Goal: Information Seeking & Learning: Learn about a topic

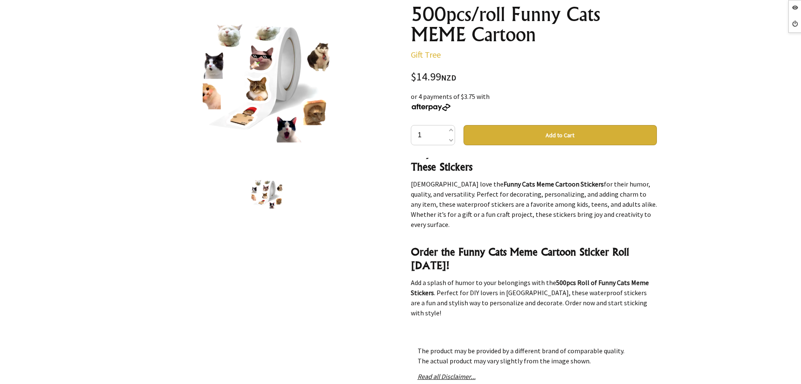
scroll to position [1241, 0]
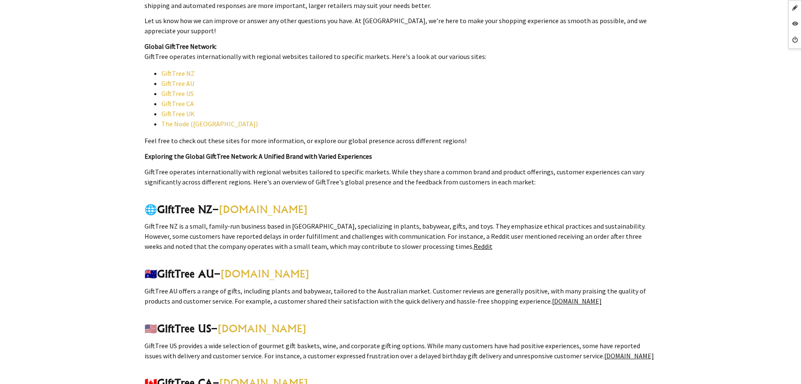
scroll to position [1316, 0]
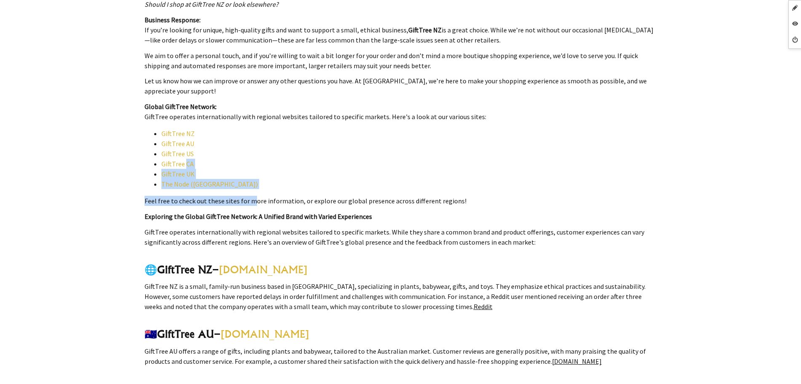
drag, startPoint x: 249, startPoint y: 181, endPoint x: 187, endPoint y: 153, distance: 67.9
click at [228, 179] on li "The Node (NZ)" at bounding box center [408, 184] width 495 height 10
click at [213, 179] on li "The Node (NZ)" at bounding box center [408, 184] width 495 height 10
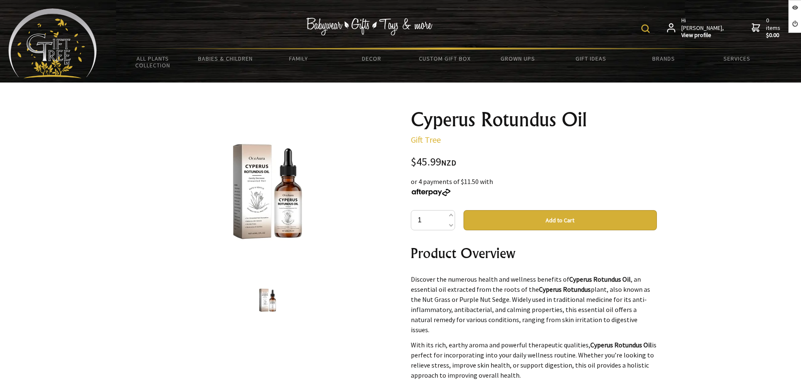
click at [307, 253] on img at bounding box center [267, 191] width 131 height 131
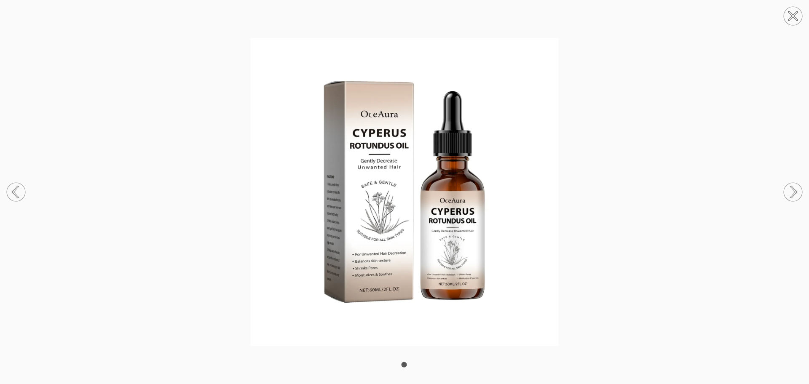
click at [290, 224] on img at bounding box center [404, 191] width 809 height 307
click at [791, 11] on circle at bounding box center [792, 16] width 19 height 19
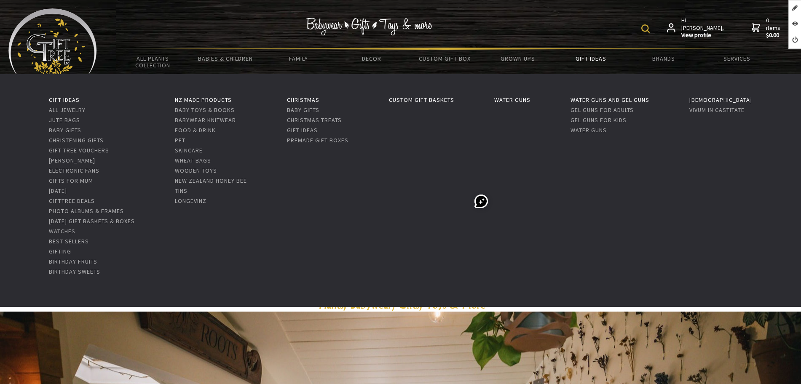
click at [587, 63] on link "Gift Ideas" at bounding box center [590, 59] width 73 height 18
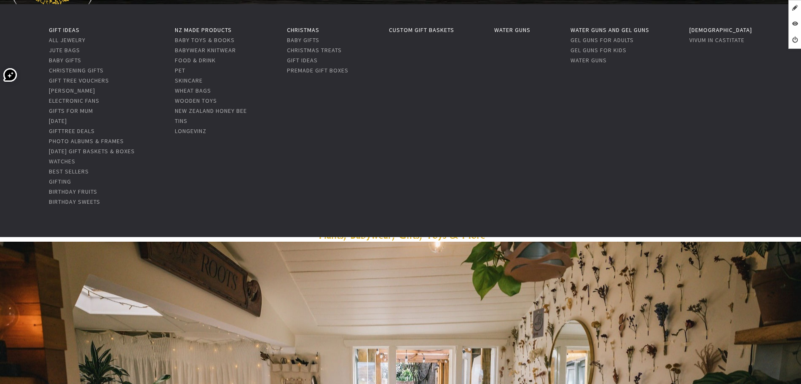
scroll to position [105, 0]
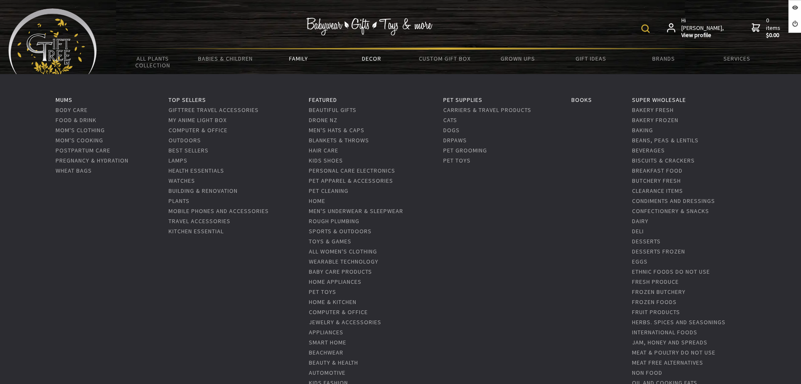
click at [287, 55] on link "Family" at bounding box center [298, 59] width 73 height 18
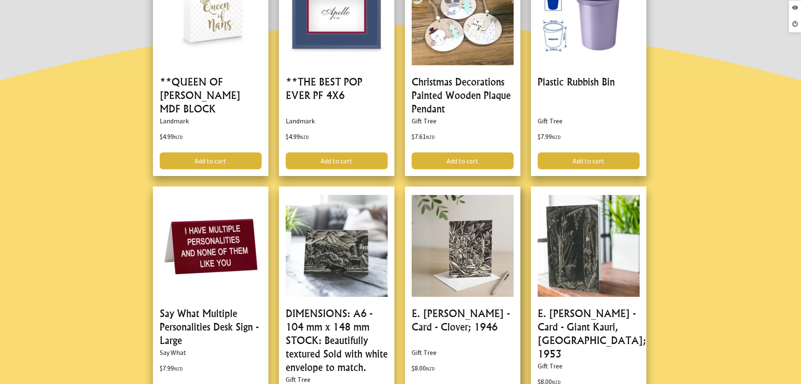
scroll to position [474, 0]
